Goal: Transaction & Acquisition: Subscribe to service/newsletter

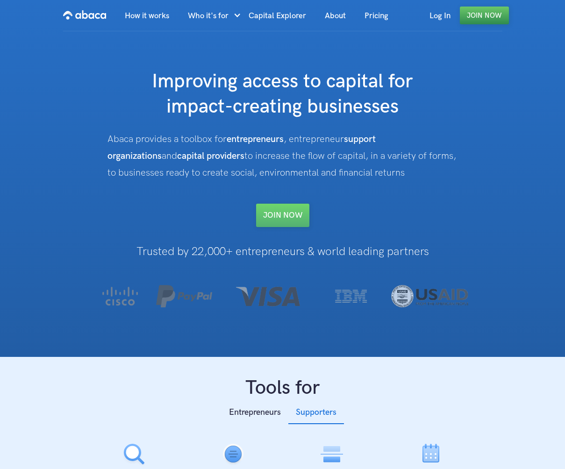
click at [466, 15] on link "Join Now" at bounding box center [484, 16] width 49 height 18
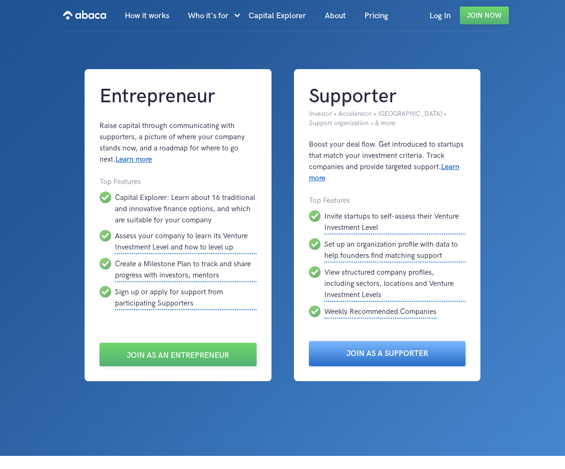
click at [366, 354] on link "Join as a Supporter" at bounding box center [387, 353] width 157 height 25
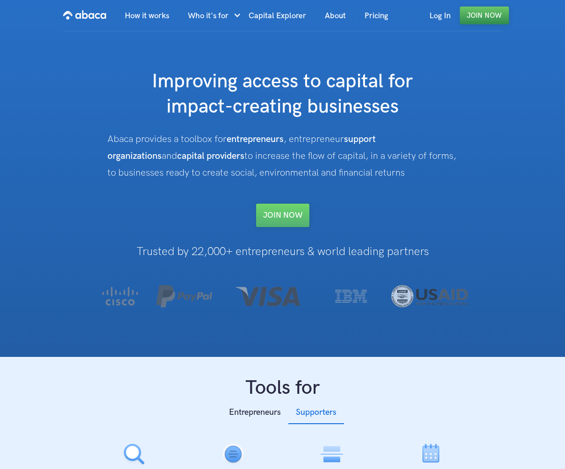
click at [473, 22] on link "Join Now" at bounding box center [484, 16] width 49 height 18
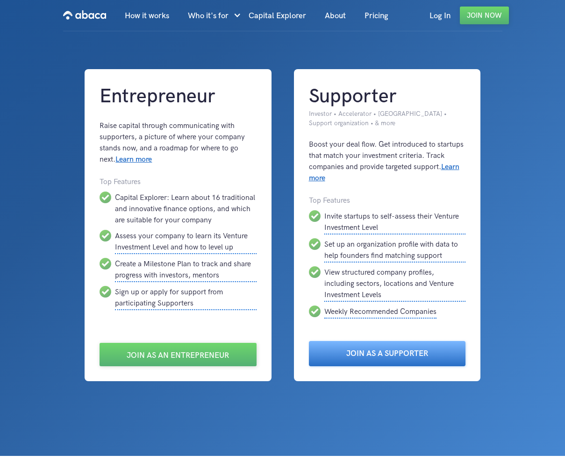
click at [362, 361] on link "Join as a Supporter" at bounding box center [387, 353] width 157 height 25
